Goal: Task Accomplishment & Management: Manage account settings

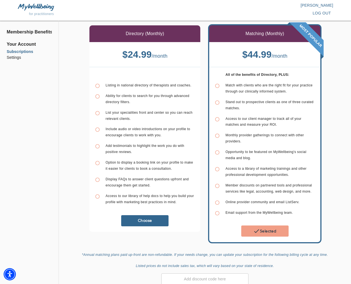
scroll to position [35, 0]
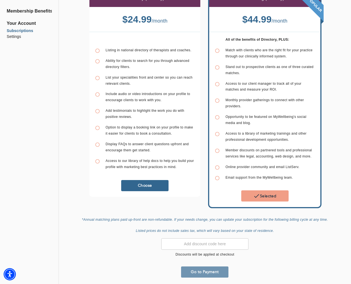
click at [213, 266] on button "Go to Payment" at bounding box center [204, 271] width 47 height 11
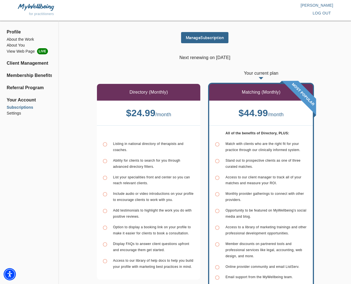
click at [15, 31] on span "Profile" at bounding box center [29, 32] width 45 height 7
click at [16, 39] on li "About the Work" at bounding box center [29, 39] width 45 height 6
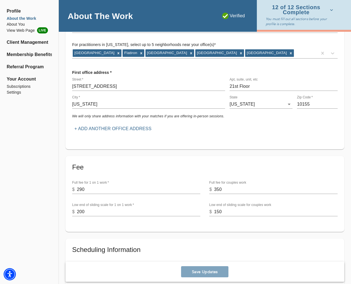
scroll to position [95, 0]
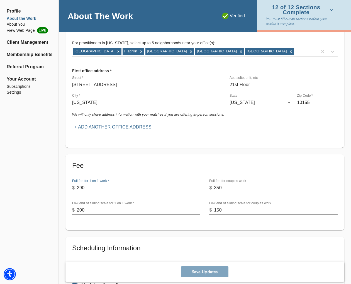
click at [91, 185] on input "290" at bounding box center [138, 187] width 123 height 9
type input "2"
type input "300"
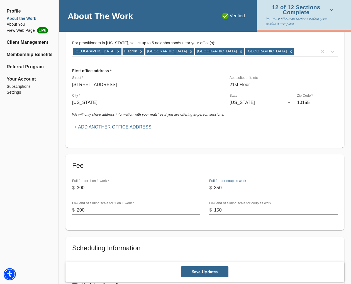
click at [218, 187] on input "350" at bounding box center [275, 187] width 123 height 9
type input "360"
click at [84, 210] on input "200" at bounding box center [138, 210] width 123 height 9
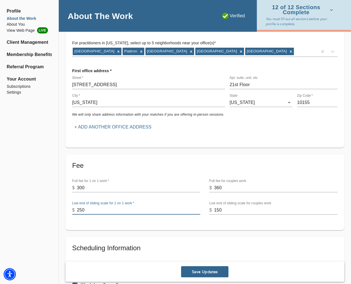
type input "250"
click at [222, 210] on input "150" at bounding box center [275, 210] width 123 height 9
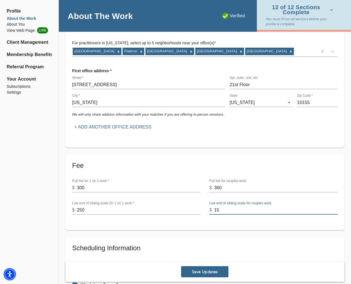
type input "1"
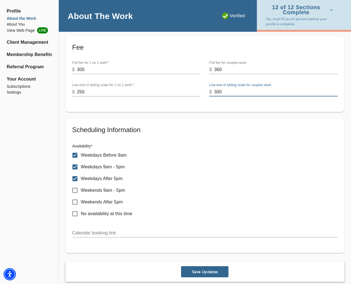
scroll to position [214, 0]
type input "300"
click at [71, 178] on input "Weekdays After 5pm" at bounding box center [75, 178] width 12 height 12
checkbox input "false"
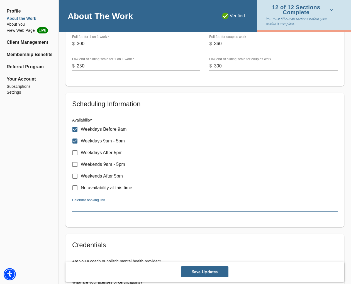
paste input "https://selfworksgroup.com/#contact_2"
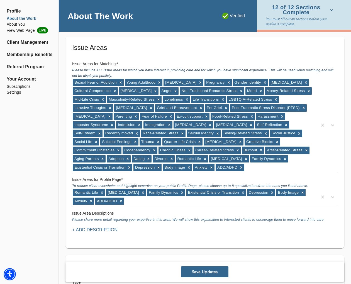
scroll to position [535, 0]
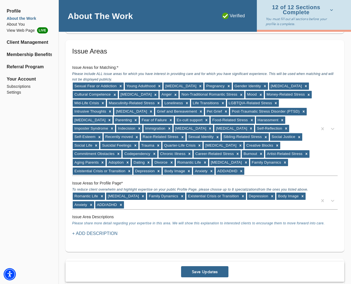
type input "https://selfworksgroup.com/#contact_2"
click at [121, 86] on icon at bounding box center [121, 86] width 2 height 2
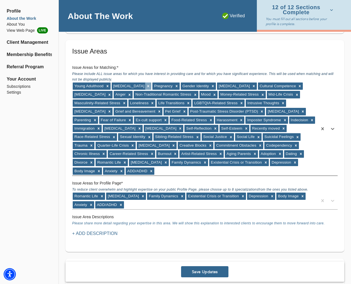
click at [146, 87] on icon at bounding box center [148, 86] width 4 height 4
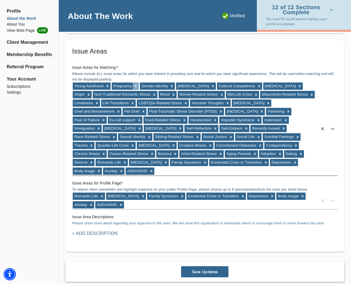
click at [136, 87] on icon at bounding box center [136, 86] width 4 height 4
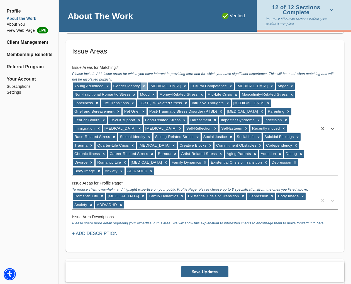
click at [143, 87] on icon at bounding box center [144, 86] width 4 height 4
click at [146, 87] on icon at bounding box center [148, 86] width 4 height 4
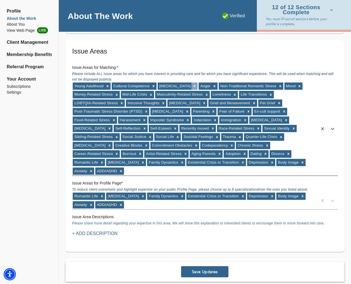
click at [198, 88] on div at bounding box center [194, 85] width 6 height 7
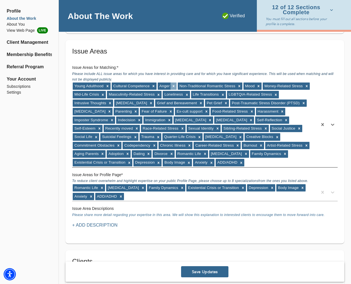
click at [174, 87] on icon at bounding box center [174, 86] width 4 height 4
click at [148, 105] on div at bounding box center [151, 102] width 6 height 7
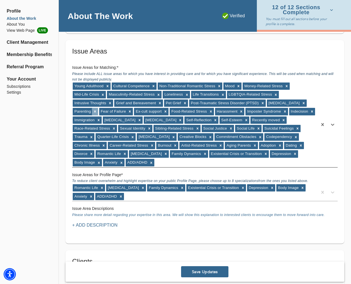
click at [96, 113] on icon at bounding box center [95, 111] width 4 height 4
click at [139, 111] on icon at bounding box center [139, 112] width 2 height 2
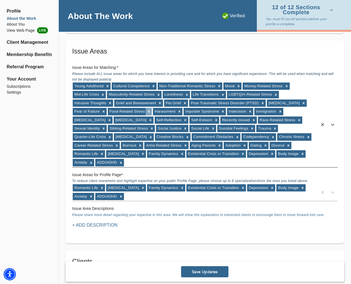
click at [149, 112] on icon at bounding box center [149, 111] width 4 height 4
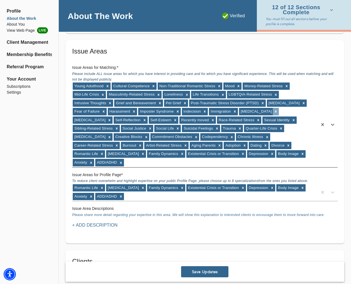
click at [277, 113] on icon at bounding box center [276, 111] width 4 height 4
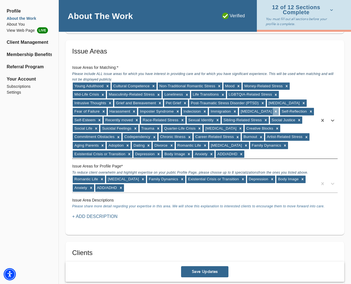
click at [274, 112] on icon at bounding box center [276, 111] width 4 height 4
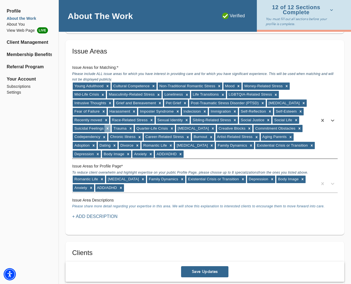
click at [109, 130] on icon at bounding box center [108, 128] width 4 height 4
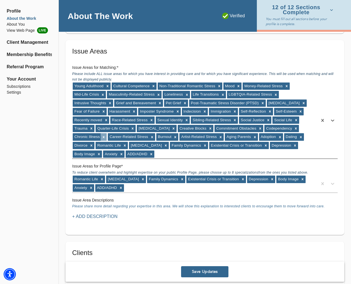
click at [104, 138] on icon at bounding box center [104, 137] width 4 height 4
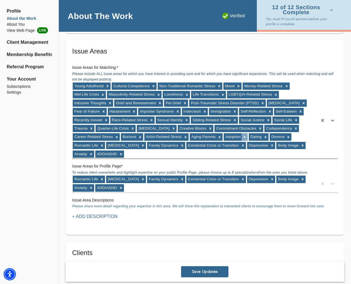
click at [245, 138] on icon at bounding box center [245, 137] width 4 height 4
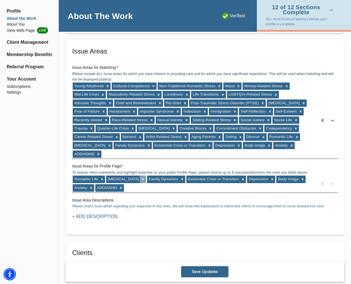
click at [145, 179] on icon at bounding box center [143, 179] width 4 height 4
click at [202, 179] on icon at bounding box center [202, 179] width 2 height 2
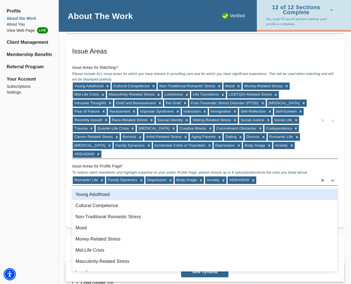
click at [278, 181] on div "Romantic Life Family Dynamics Depression Body Image Anxiety ADD/ADHD" at bounding box center [194, 180] width 245 height 9
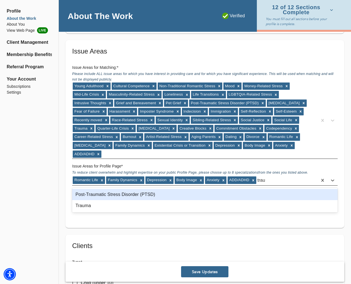
type input "traum"
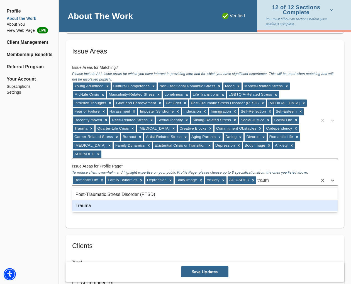
click at [149, 204] on div "Trauma" at bounding box center [204, 205] width 265 height 11
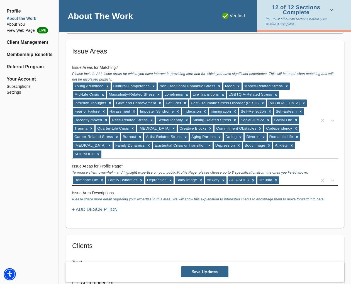
click at [294, 181] on div "Romantic Life Family Dynamics Depression Body Image Anxiety ADD/ADHD Trauma" at bounding box center [194, 180] width 245 height 9
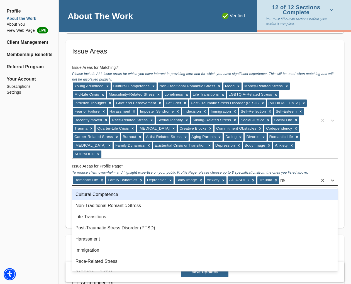
type input "race"
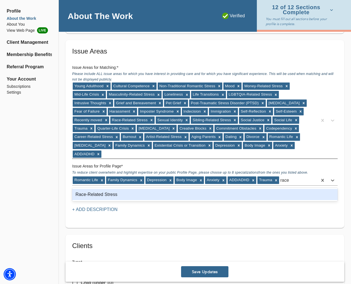
click at [277, 192] on div "Race-Related Stress" at bounding box center [204, 194] width 265 height 11
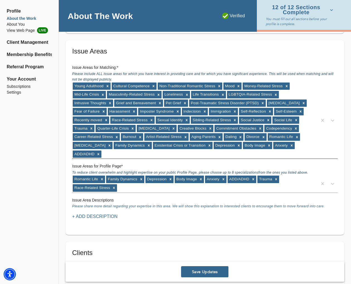
click at [45, 198] on div "Profile About the Work About You View Web Page LIVE Client Management Membershi…" at bounding box center [29, 211] width 59 height 1443
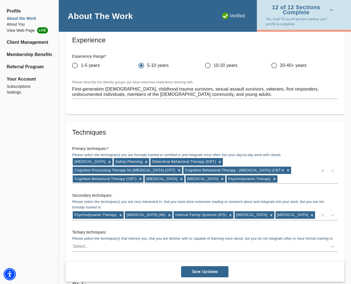
scroll to position [852, 0]
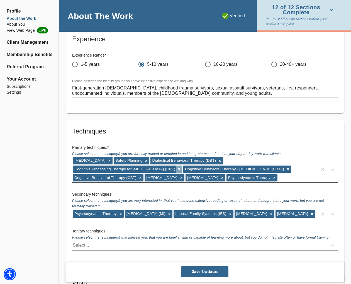
click at [181, 167] on icon at bounding box center [179, 169] width 4 height 4
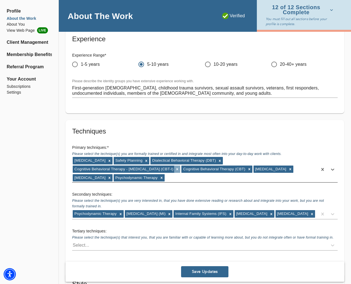
click at [178, 168] on icon at bounding box center [177, 169] width 2 height 2
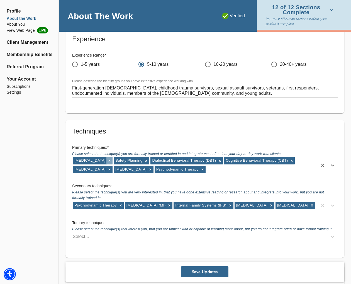
click at [108, 161] on icon at bounding box center [110, 161] width 4 height 4
click at [104, 161] on icon at bounding box center [105, 161] width 4 height 4
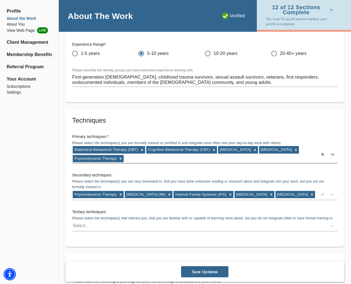
scroll to position [863, 0]
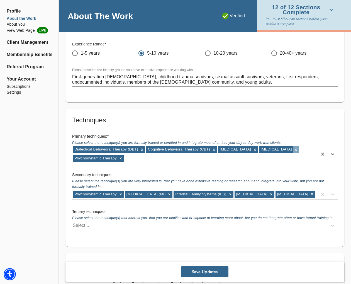
click at [294, 152] on icon at bounding box center [296, 150] width 4 height 4
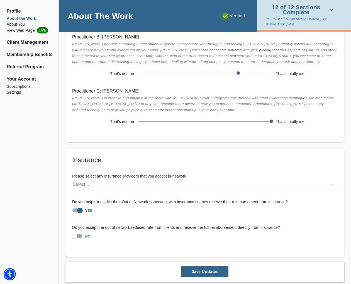
scroll to position [1177, 0]
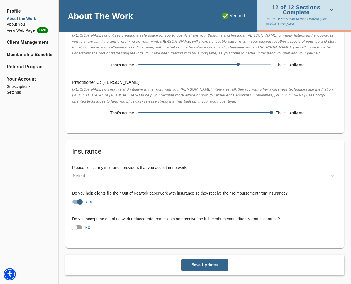
click at [198, 267] on span "Save Updates" at bounding box center [204, 264] width 43 height 5
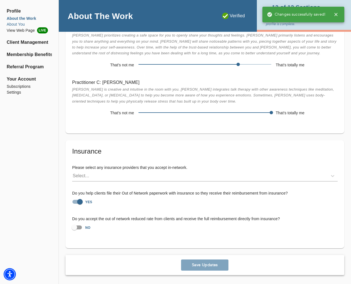
click at [19, 23] on li "About You" at bounding box center [29, 24] width 45 height 6
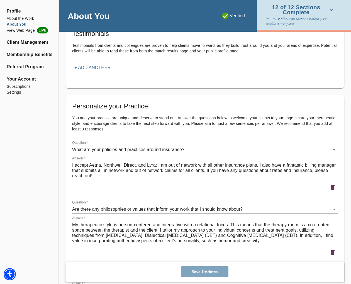
scroll to position [672, 0]
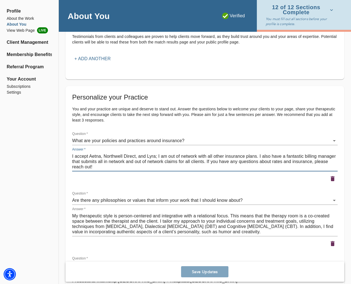
drag, startPoint x: 203, startPoint y: 162, endPoint x: 259, endPoint y: 155, distance: 56.7
click at [259, 155] on textarea "I accept Aetna, Northwell Direct, and Lyra; I am out of network with all other …" at bounding box center [204, 161] width 265 height 16
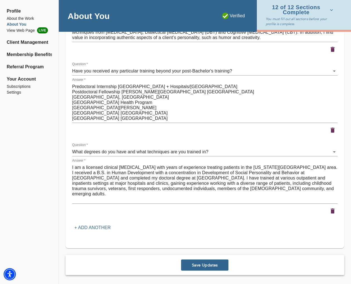
scroll to position [21, 0]
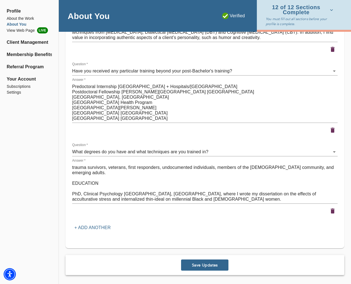
type textarea "I accept Aetna, Northwell Direct, and Lyra; I am out of network with all other …"
click at [201, 264] on span "Save Updates" at bounding box center [204, 264] width 43 height 5
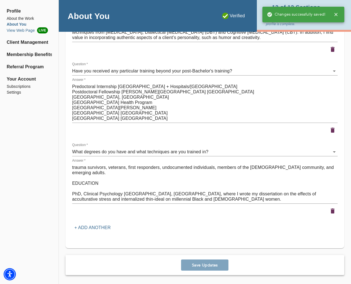
click at [17, 29] on li "View Web Page LIVE" at bounding box center [29, 30] width 45 height 6
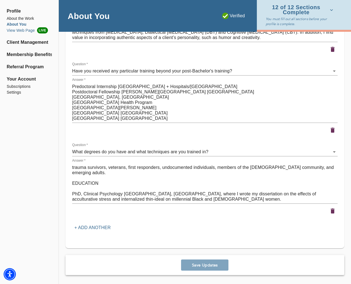
click at [28, 31] on li "View Web Page LIVE" at bounding box center [29, 30] width 45 height 6
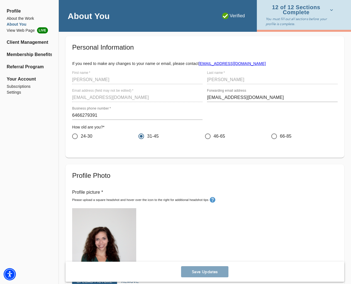
scroll to position [6, 0]
